Goal: Transaction & Acquisition: Purchase product/service

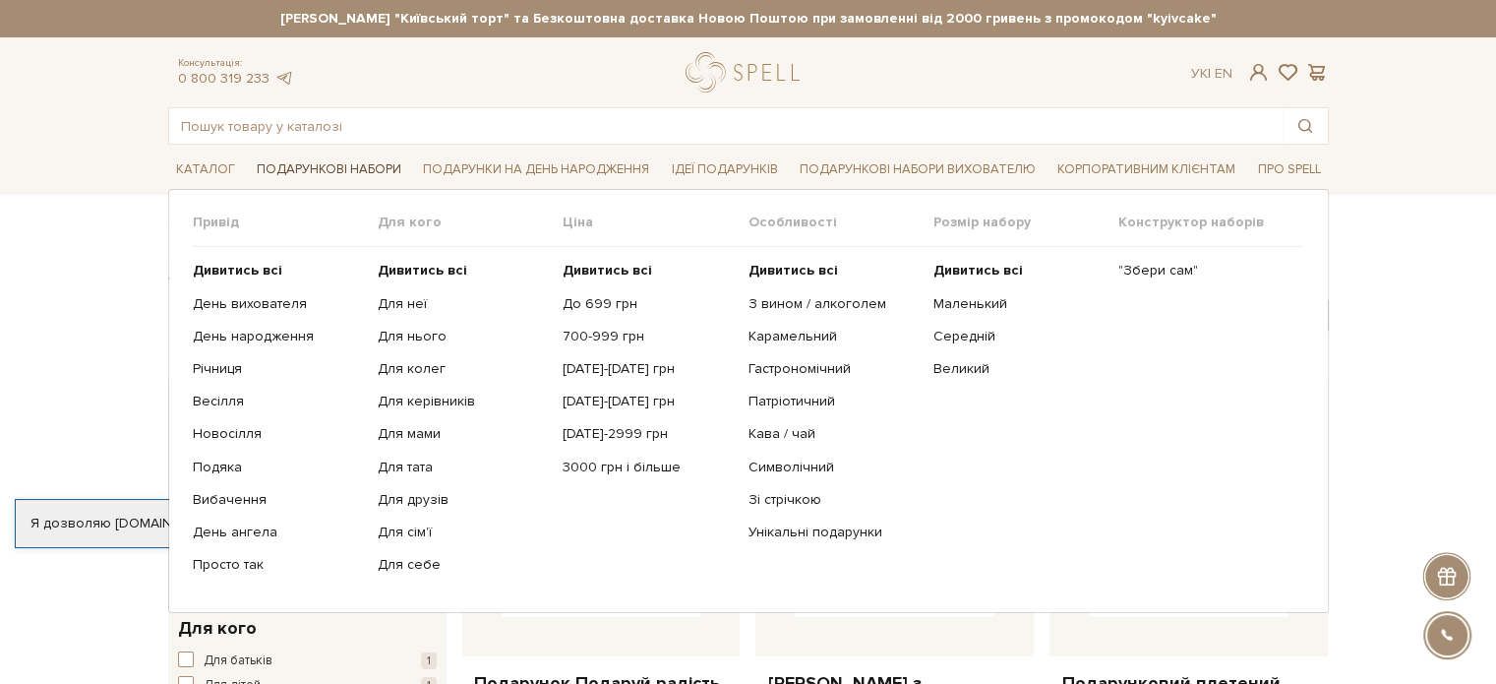
click at [384, 161] on link "Подарункові набори" at bounding box center [329, 169] width 160 height 30
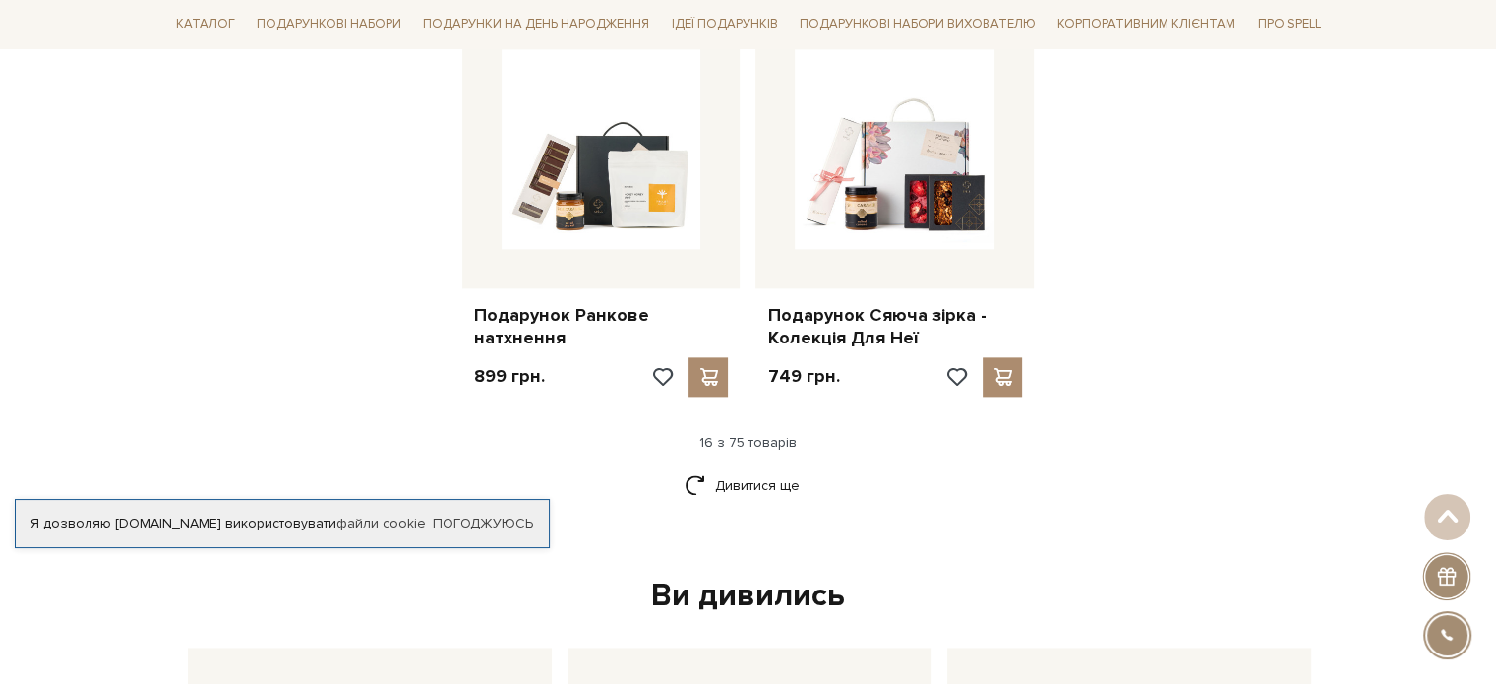
scroll to position [2460, 0]
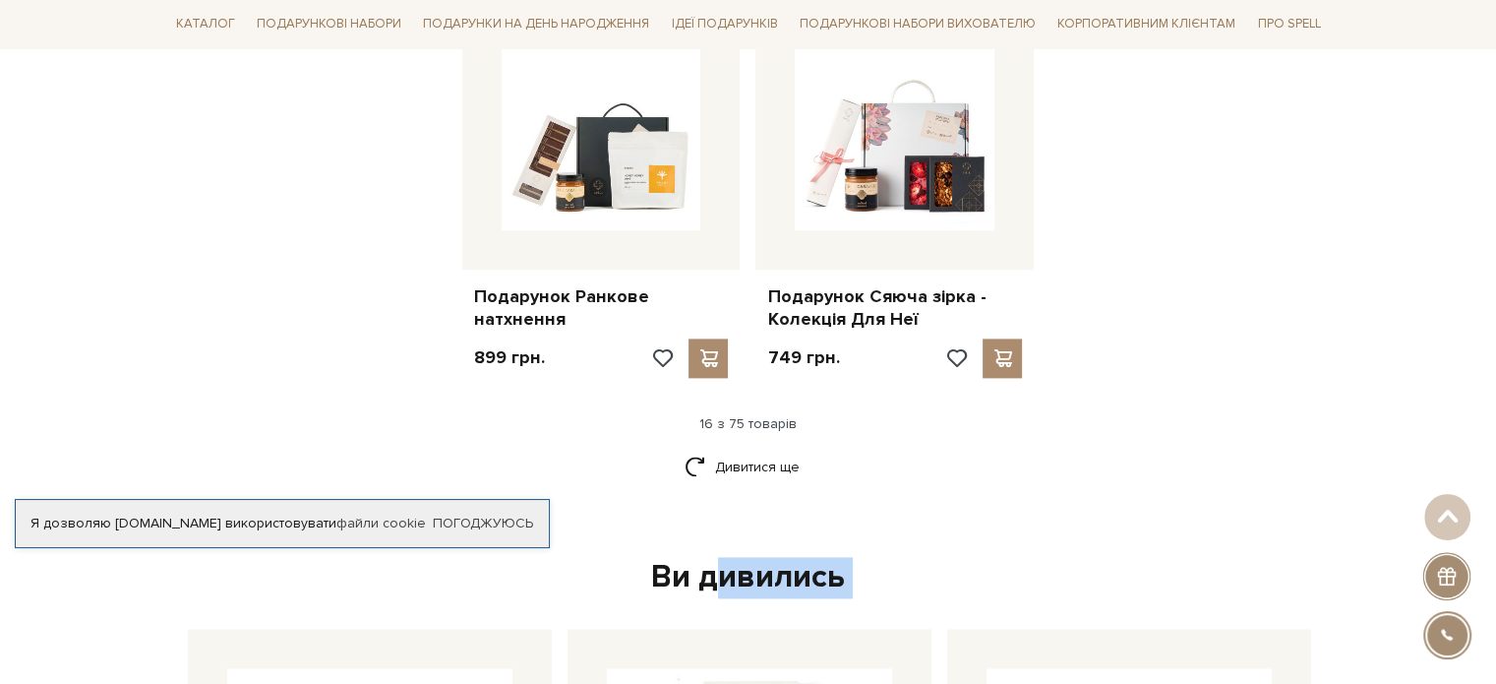
click at [735, 465] on link "Дивитися ще" at bounding box center [749, 467] width 128 height 34
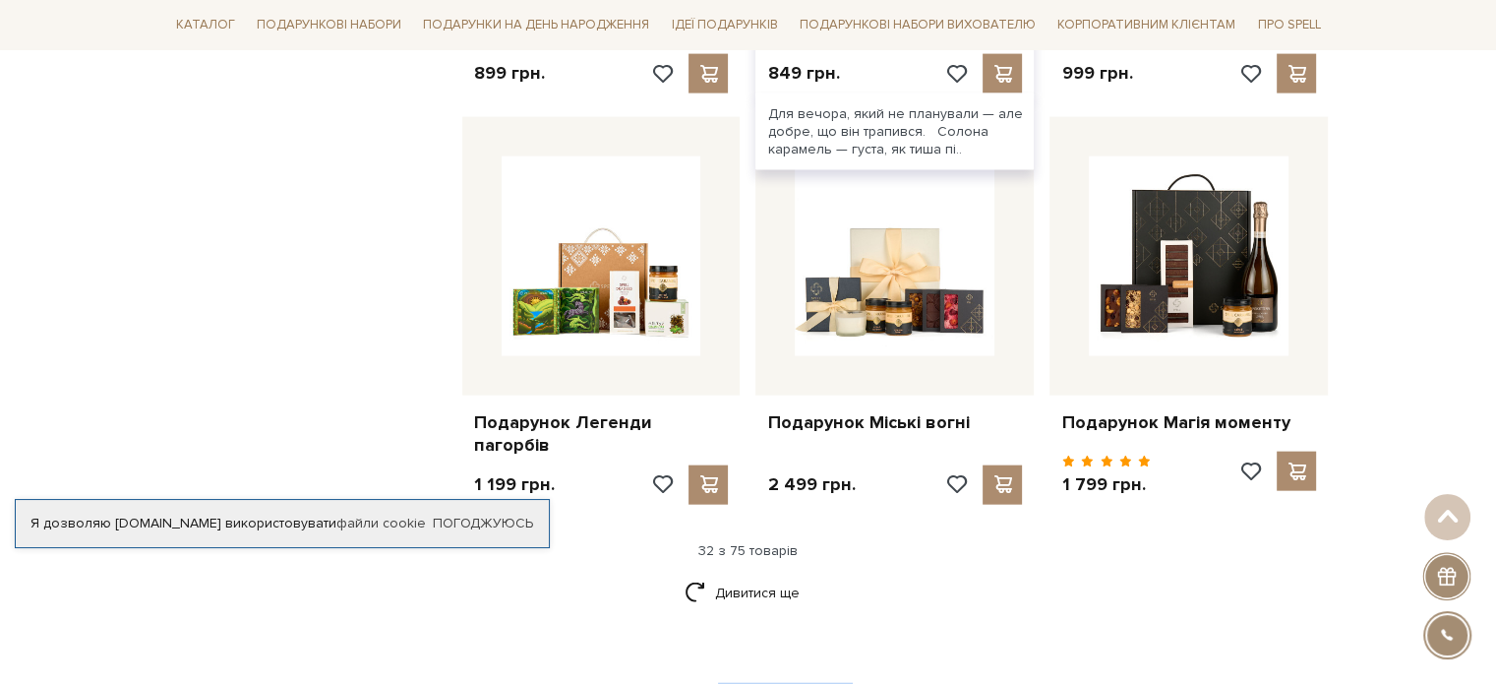
scroll to position [4526, 0]
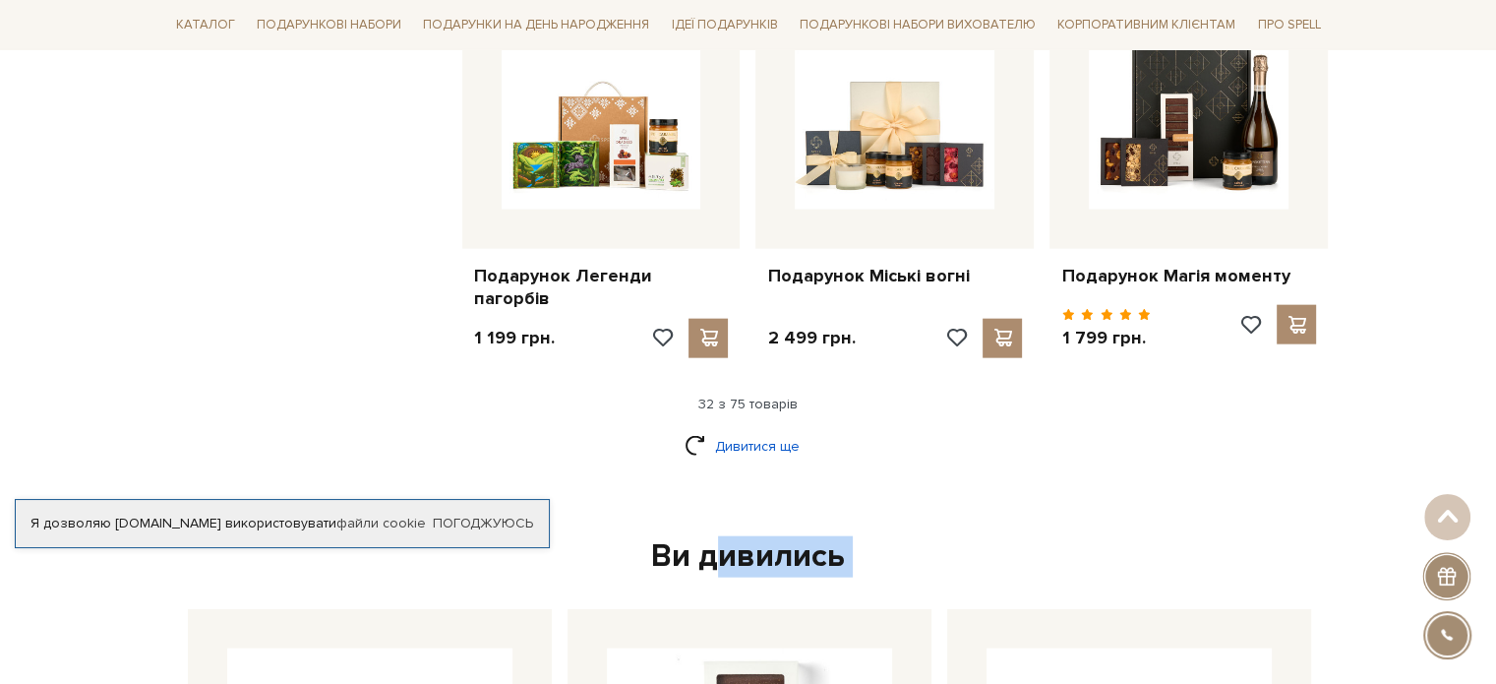
click at [772, 438] on link "Дивитися ще" at bounding box center [749, 446] width 128 height 34
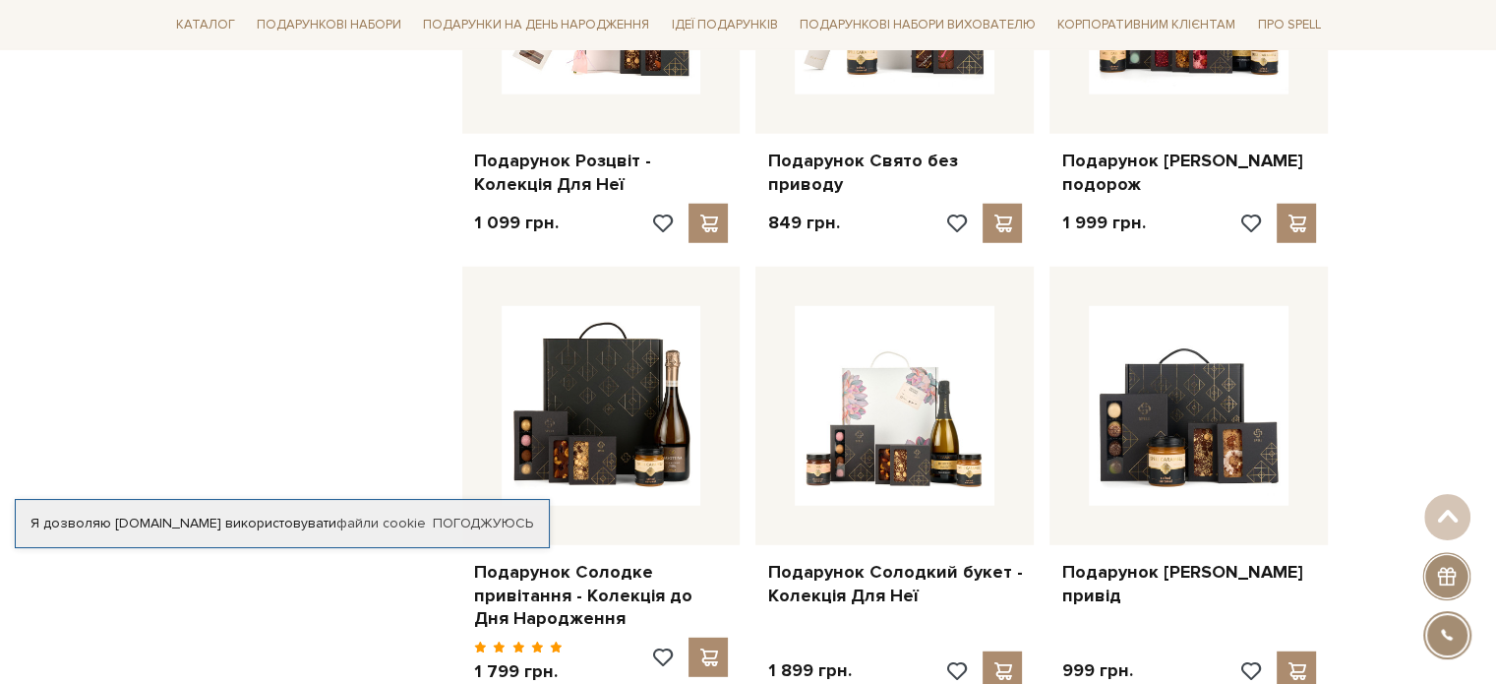
scroll to position [5510, 0]
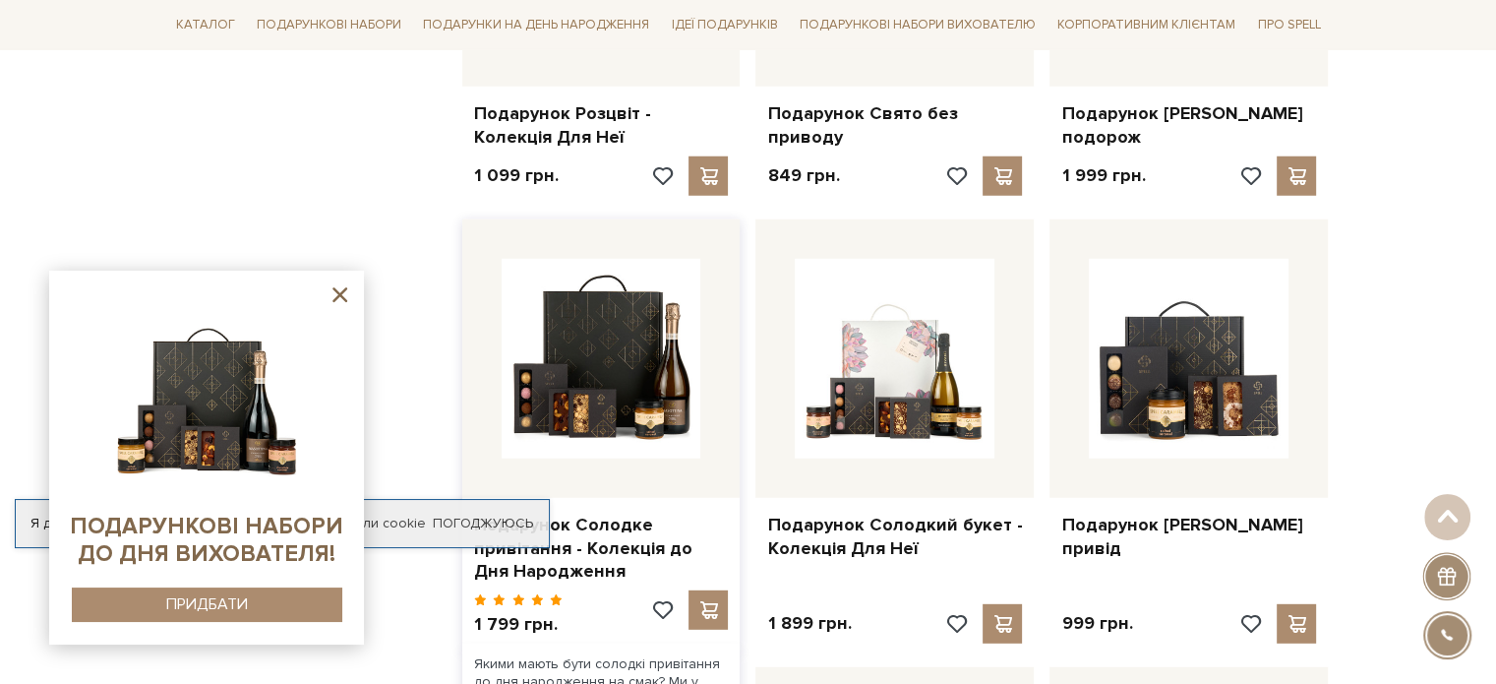
drag, startPoint x: 281, startPoint y: 166, endPoint x: 584, endPoint y: 231, distance: 309.9
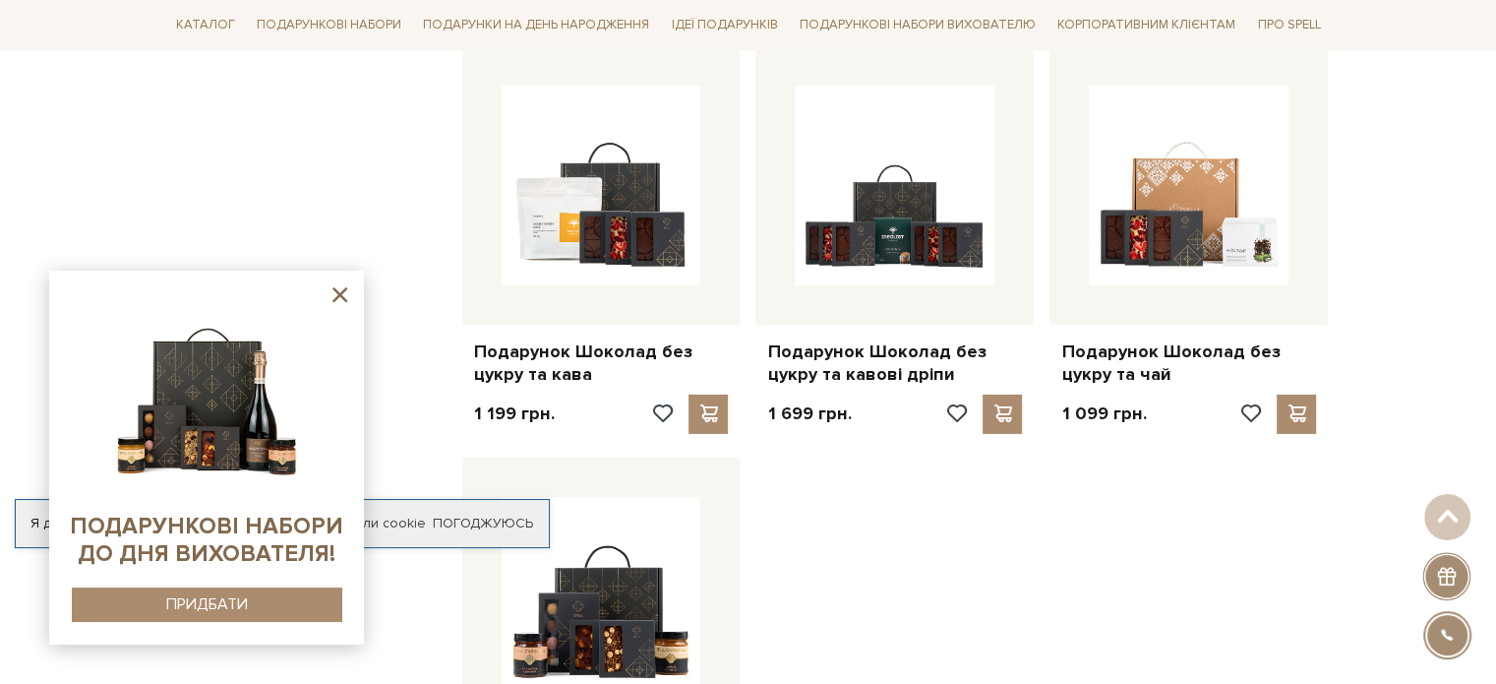
scroll to position [6887, 0]
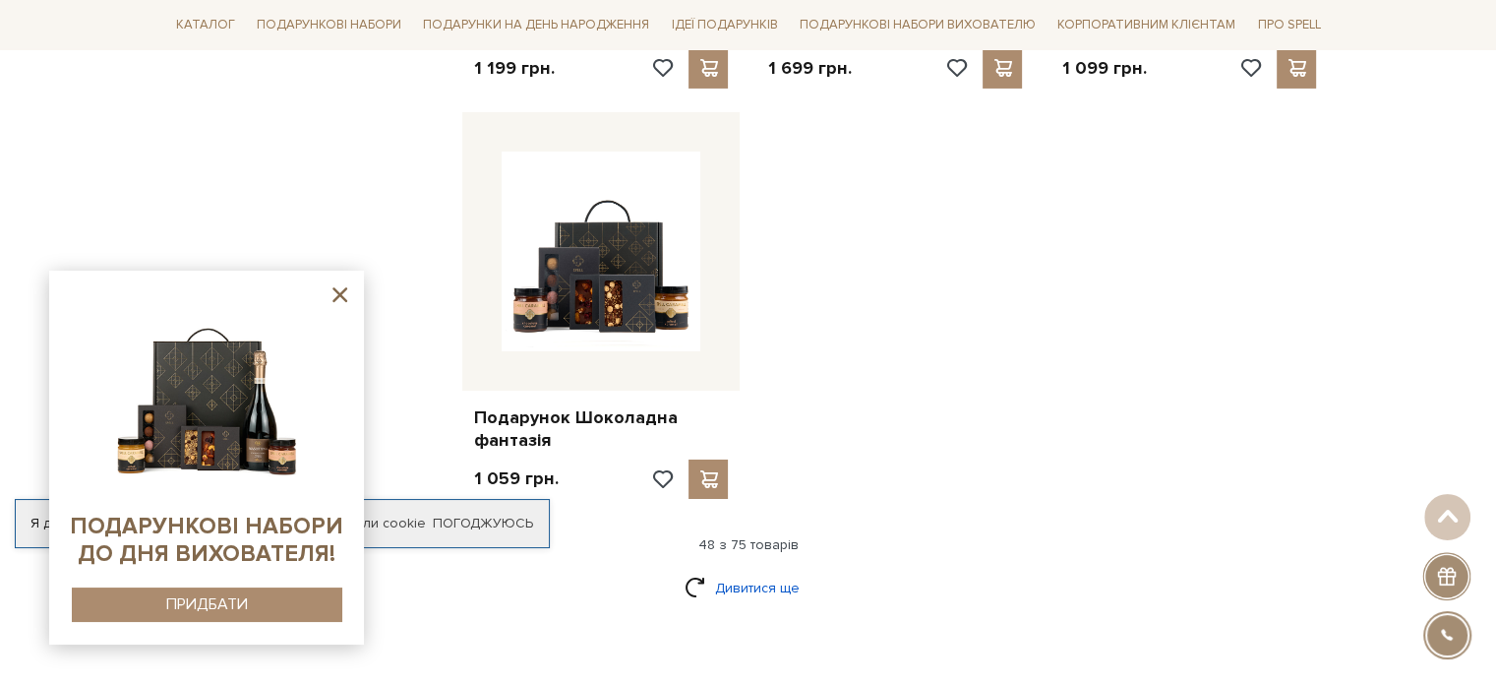
click at [760, 571] on link "Дивитися ще" at bounding box center [749, 588] width 128 height 34
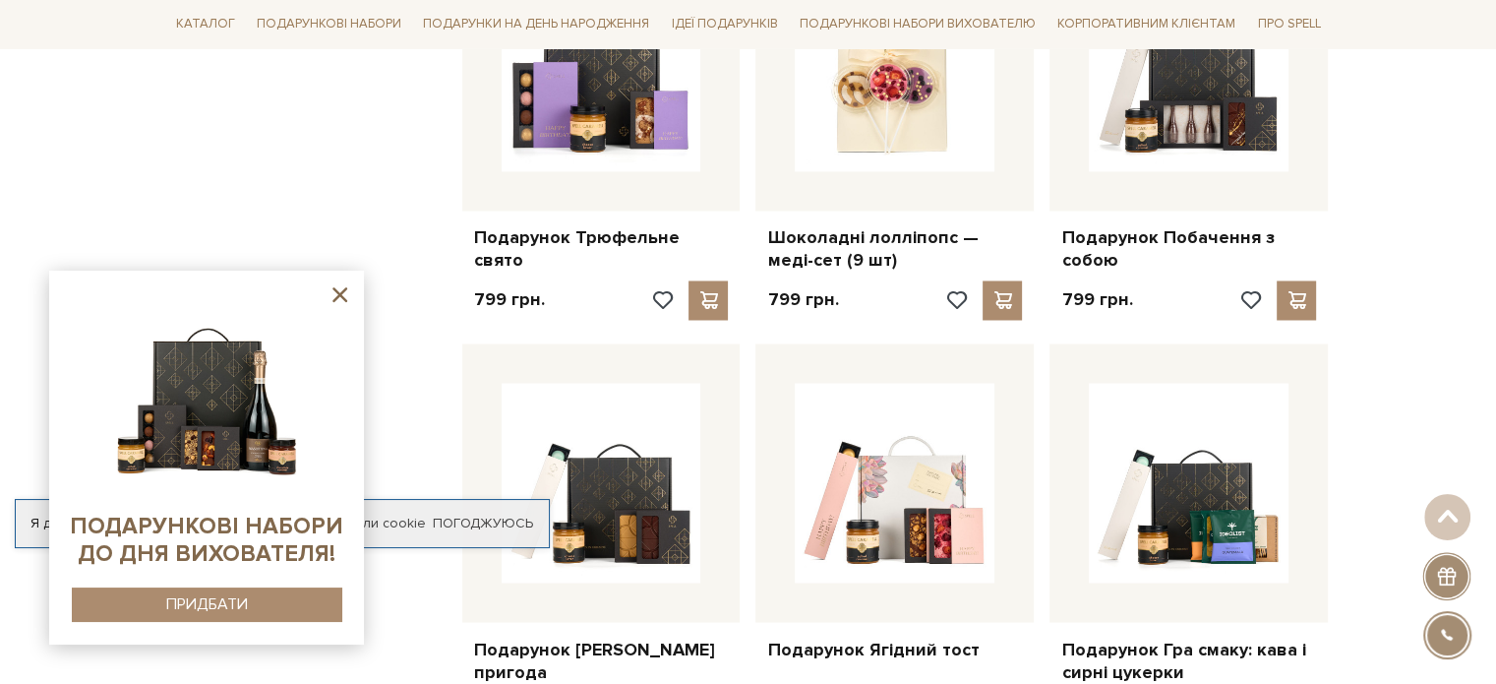
scroll to position [2952, 0]
